Goal: Register for event/course

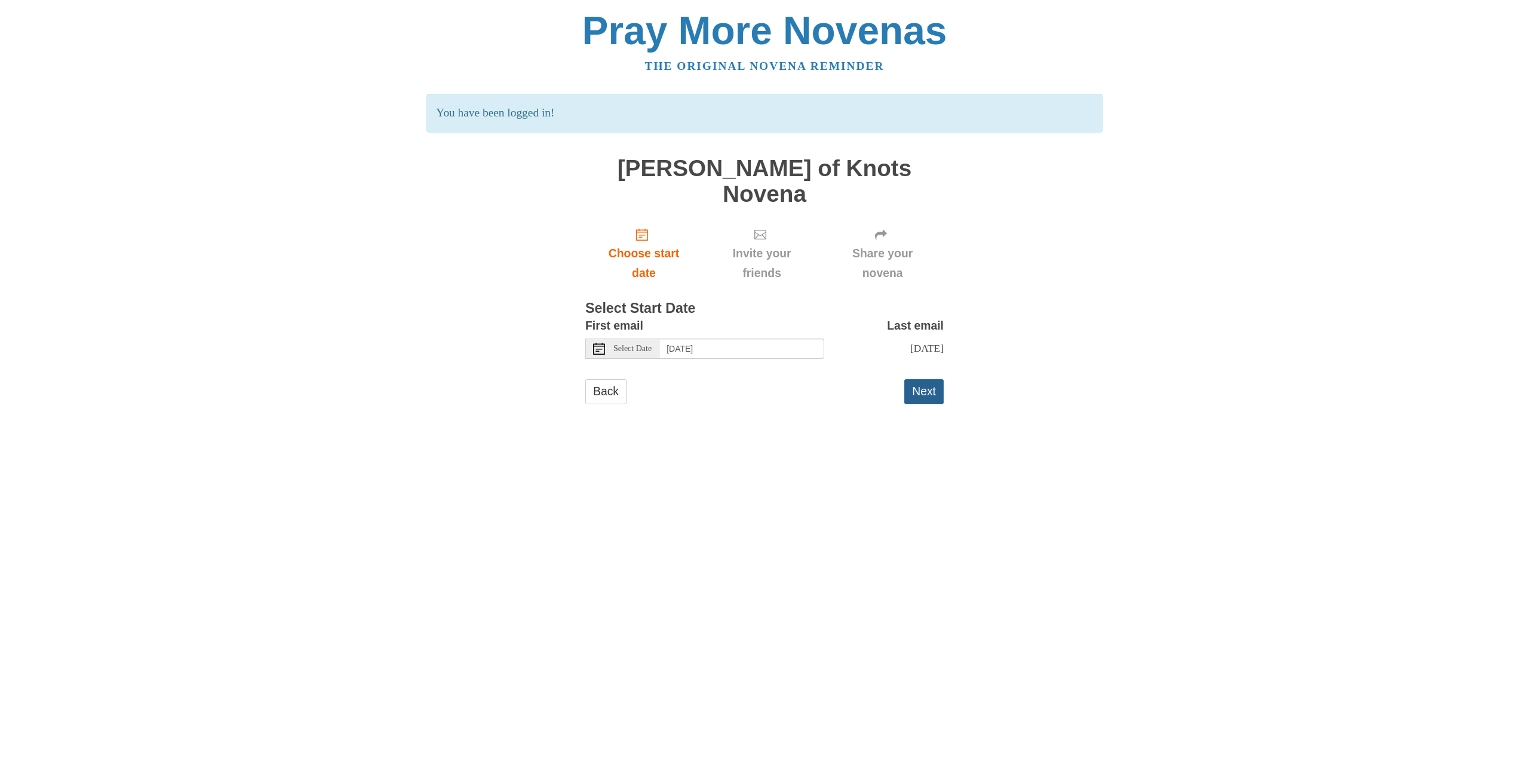
click at [922, 379] on button "Next" at bounding box center [924, 391] width 40 height 25
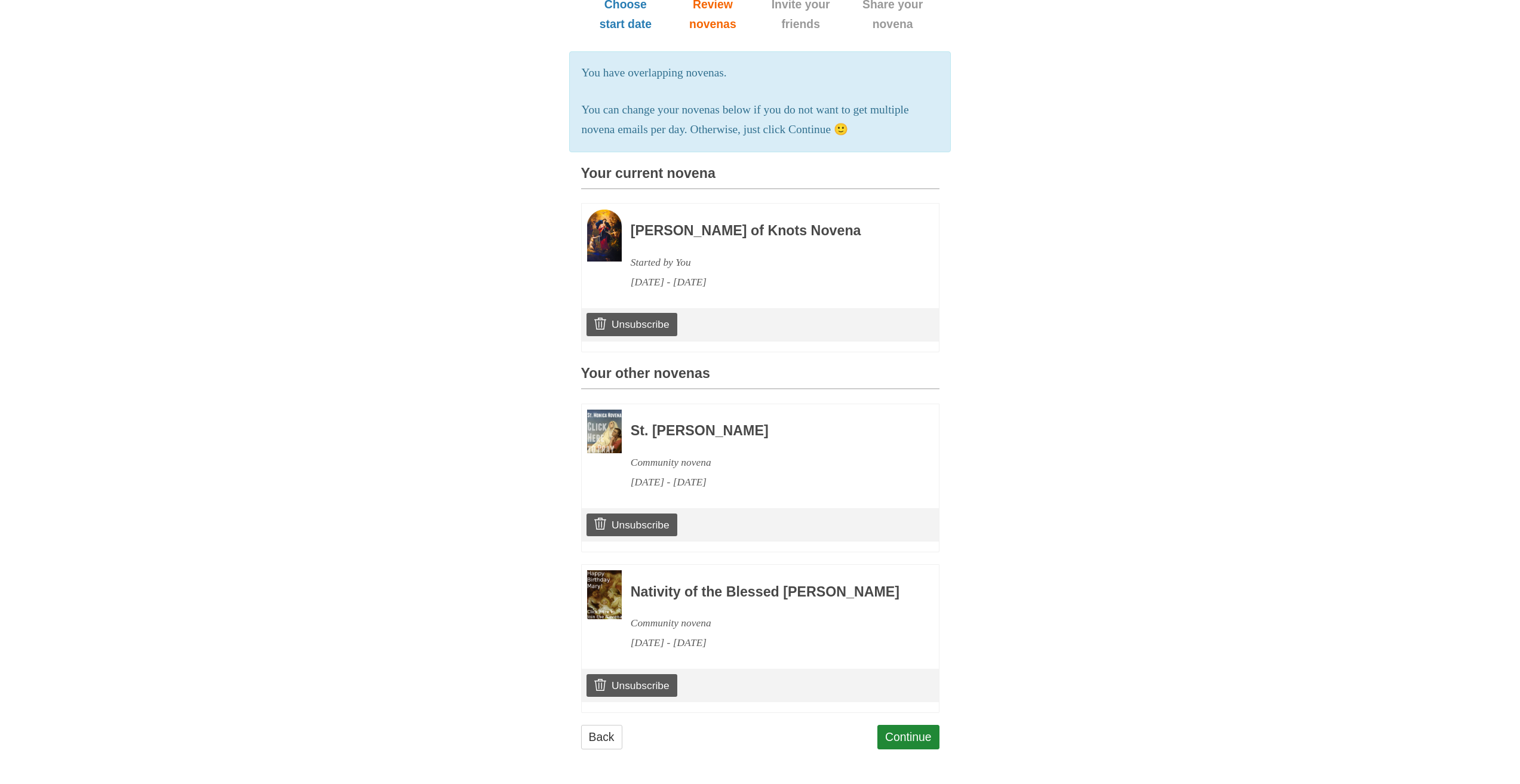
scroll to position [203, 0]
click at [918, 737] on link "Continue" at bounding box center [908, 737] width 62 height 25
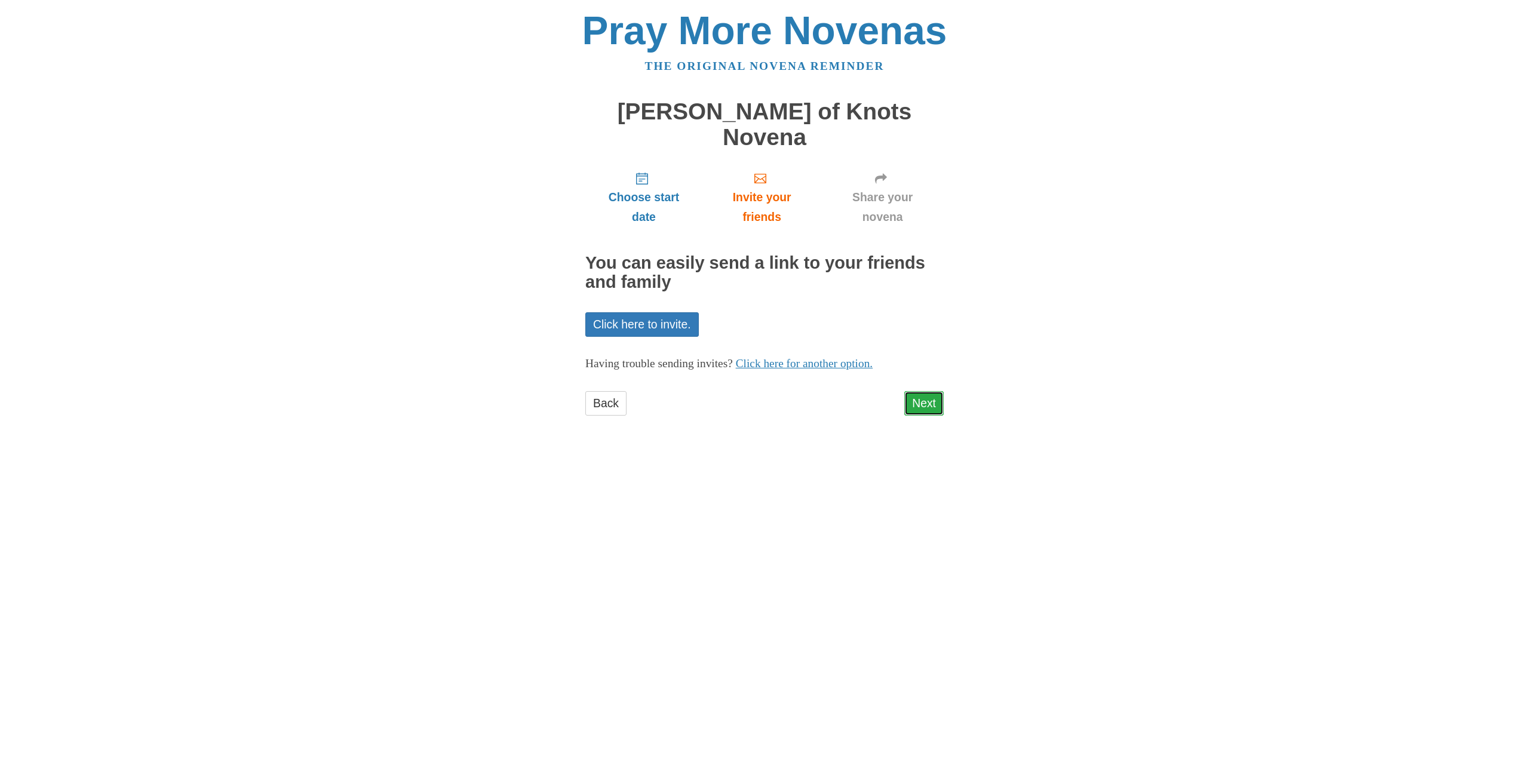
click at [920, 391] on link "Next" at bounding box center [924, 403] width 40 height 25
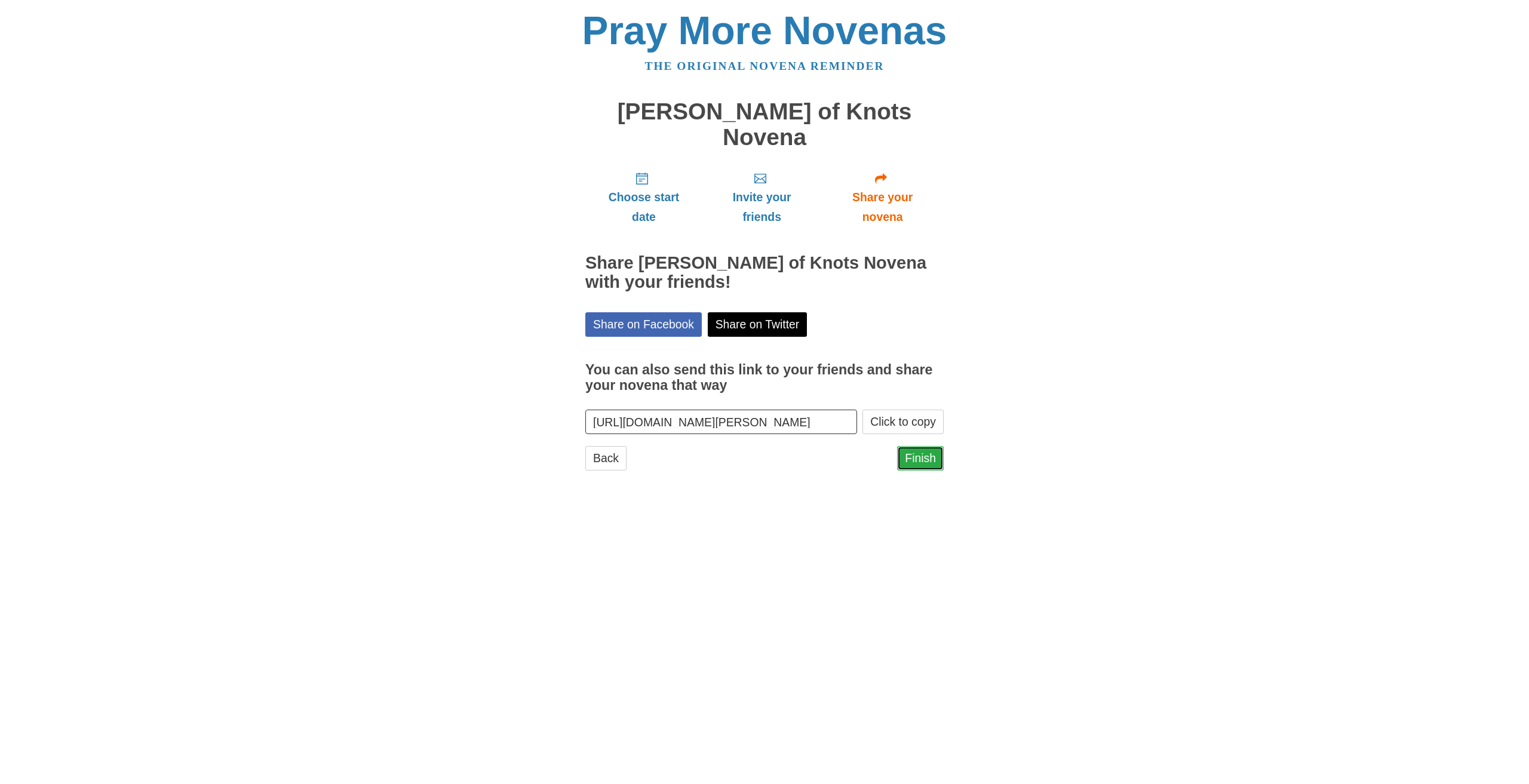
click at [936, 446] on link "Finish" at bounding box center [920, 458] width 47 height 25
